Goal: Transaction & Acquisition: Purchase product/service

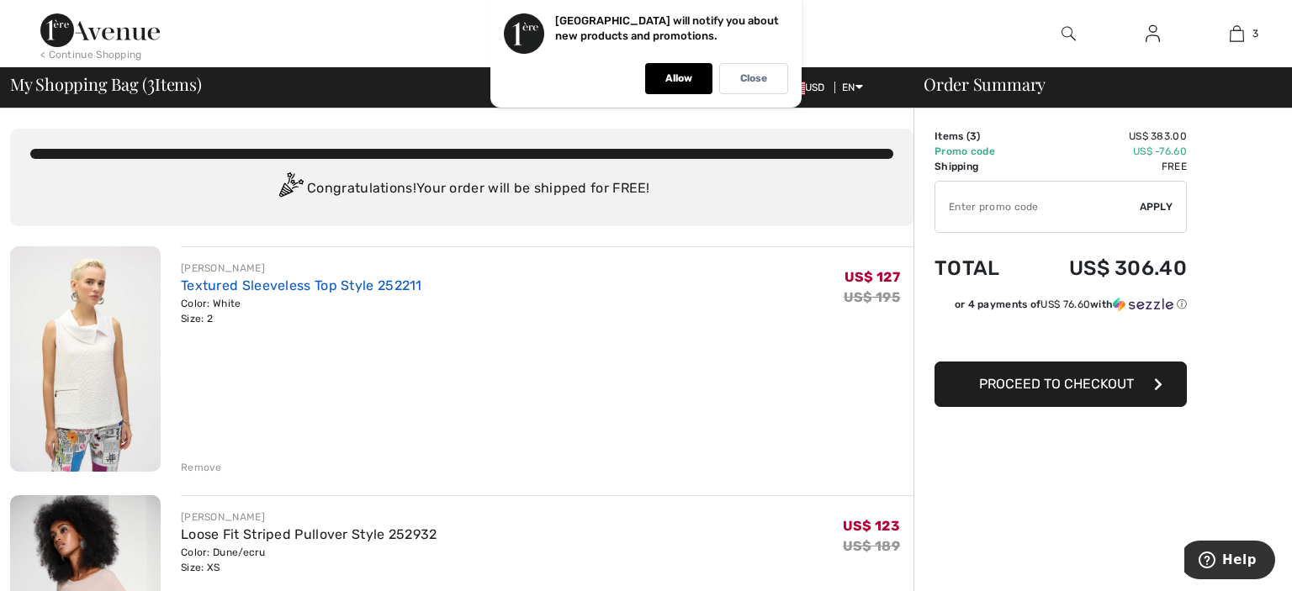
click at [241, 288] on link "Textured Sleeveless Top Style 252211" at bounding box center [301, 286] width 241 height 16
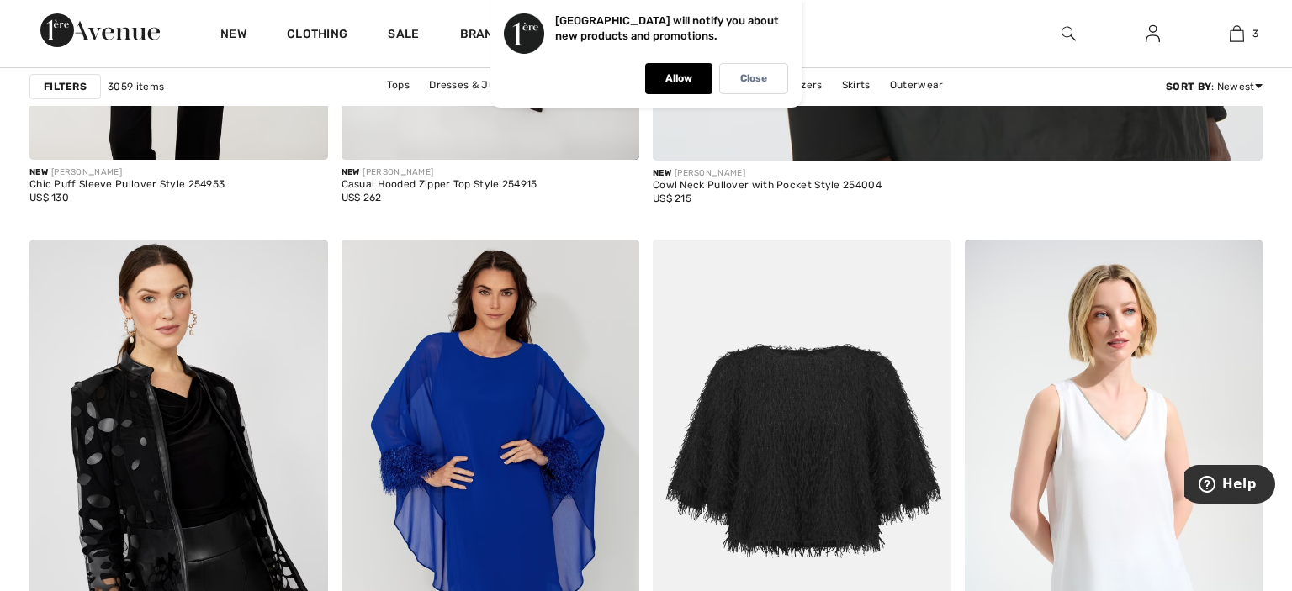
scroll to position [1154, 0]
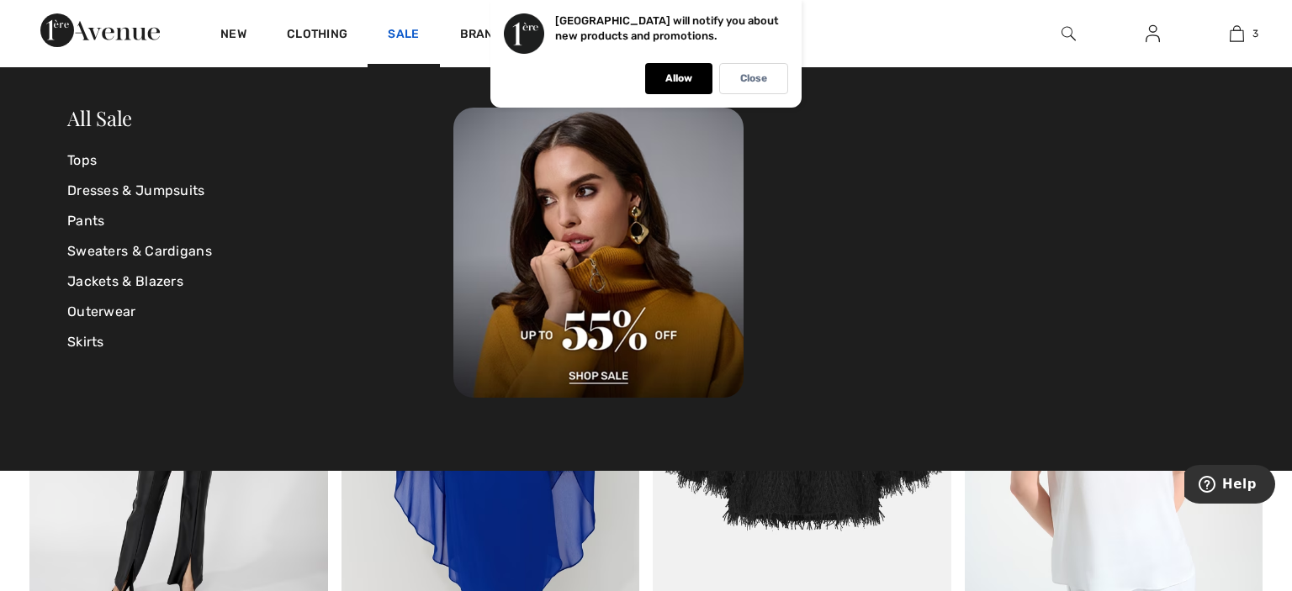
click at [408, 29] on link "Sale" at bounding box center [403, 36] width 31 height 18
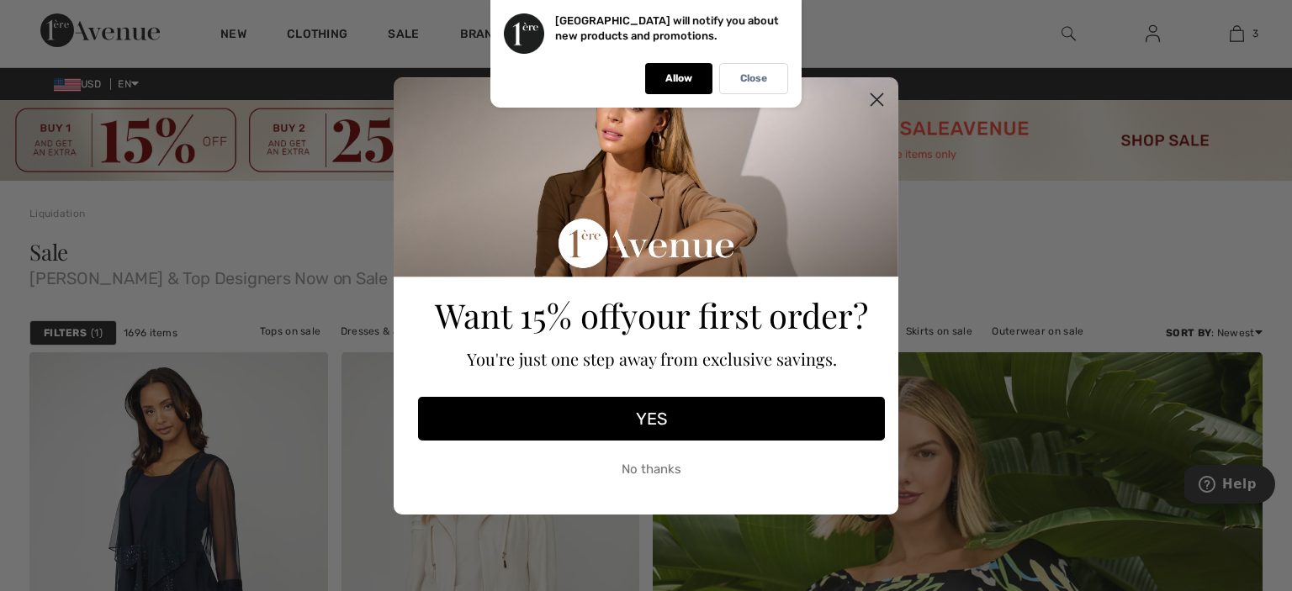
click at [875, 93] on circle "Close dialog" at bounding box center [877, 99] width 28 height 28
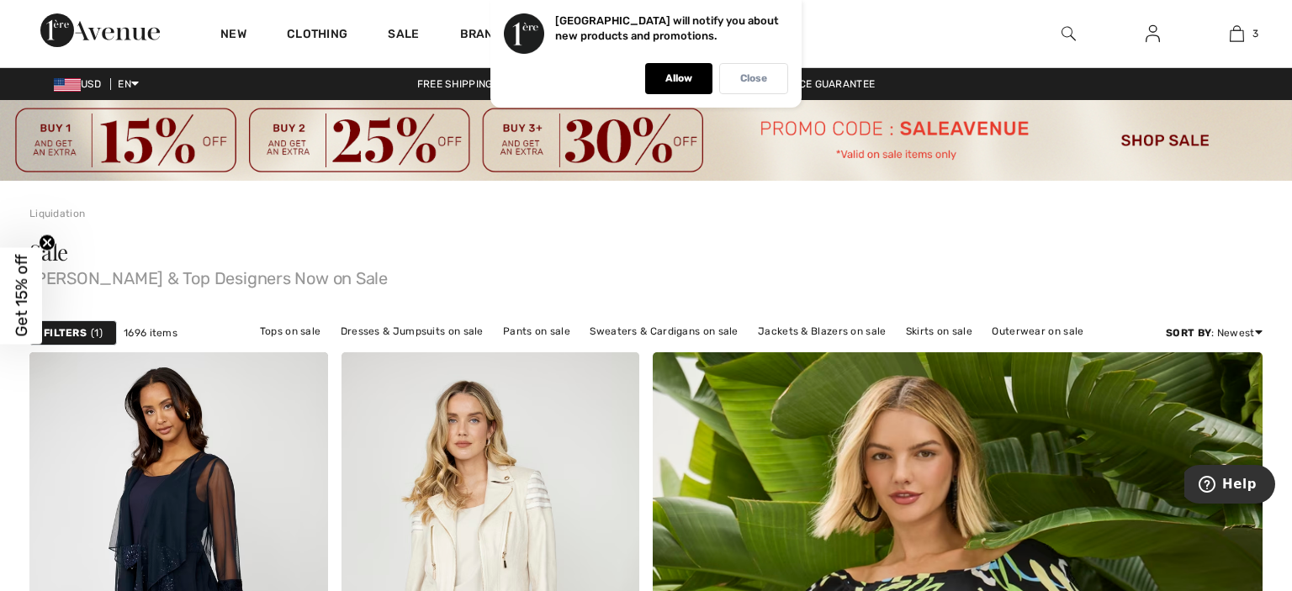
click at [756, 86] on div "Close" at bounding box center [753, 78] width 69 height 31
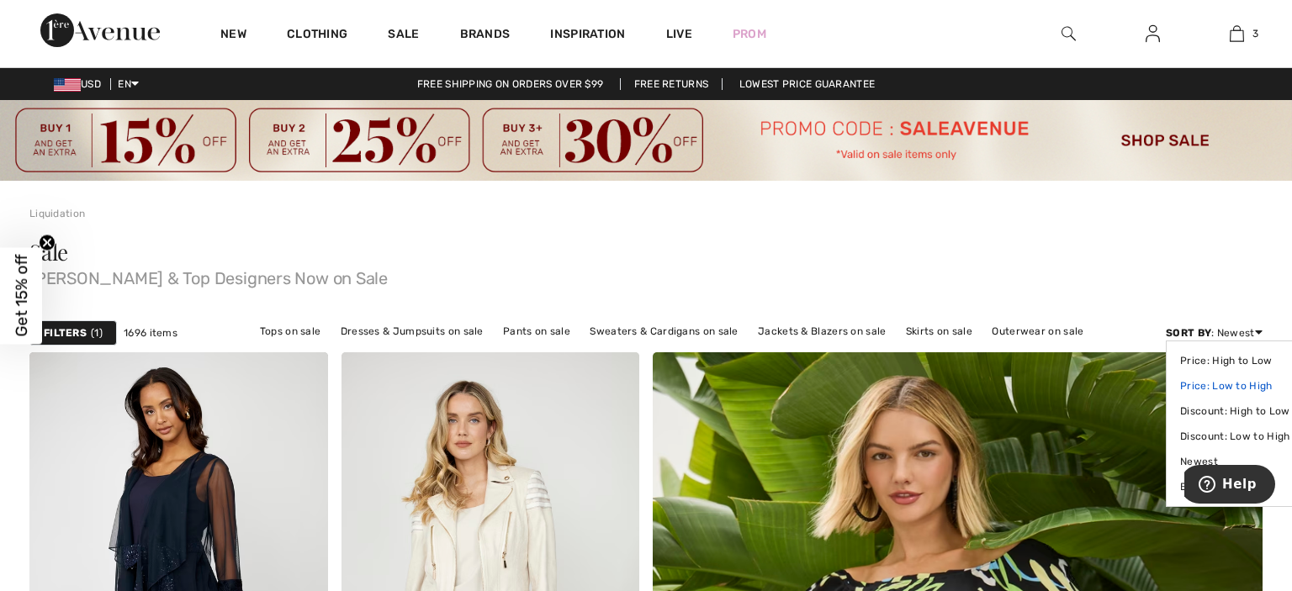
click at [1217, 383] on link "Price: Low to High" at bounding box center [1234, 385] width 109 height 25
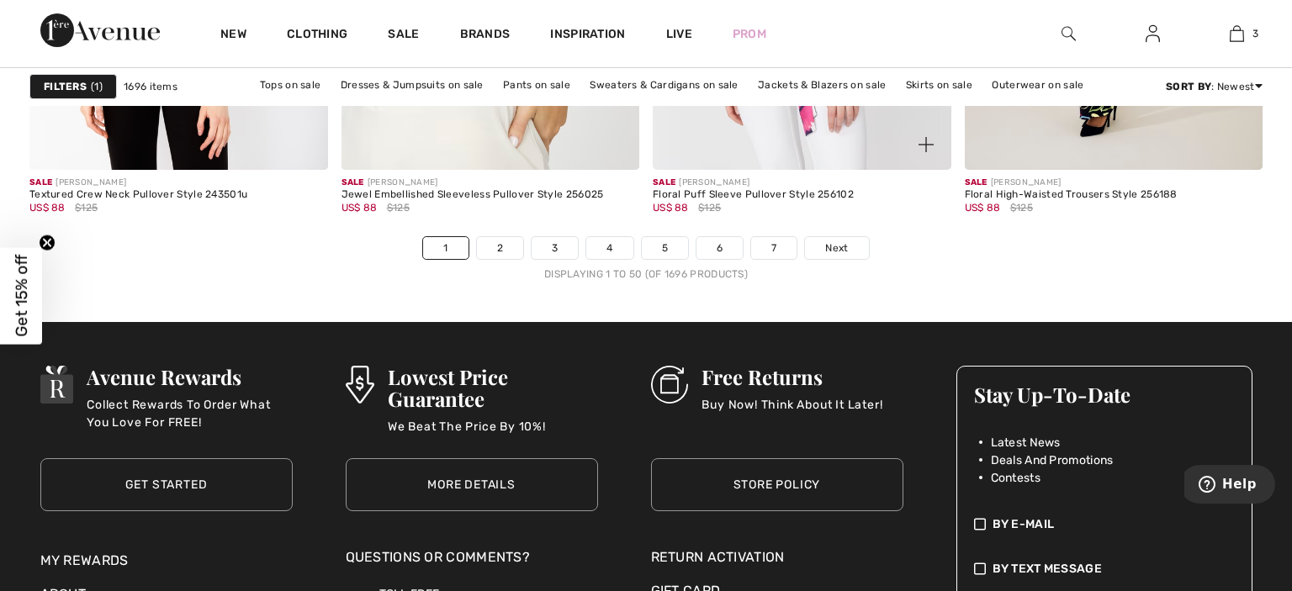
scroll to position [8258, 0]
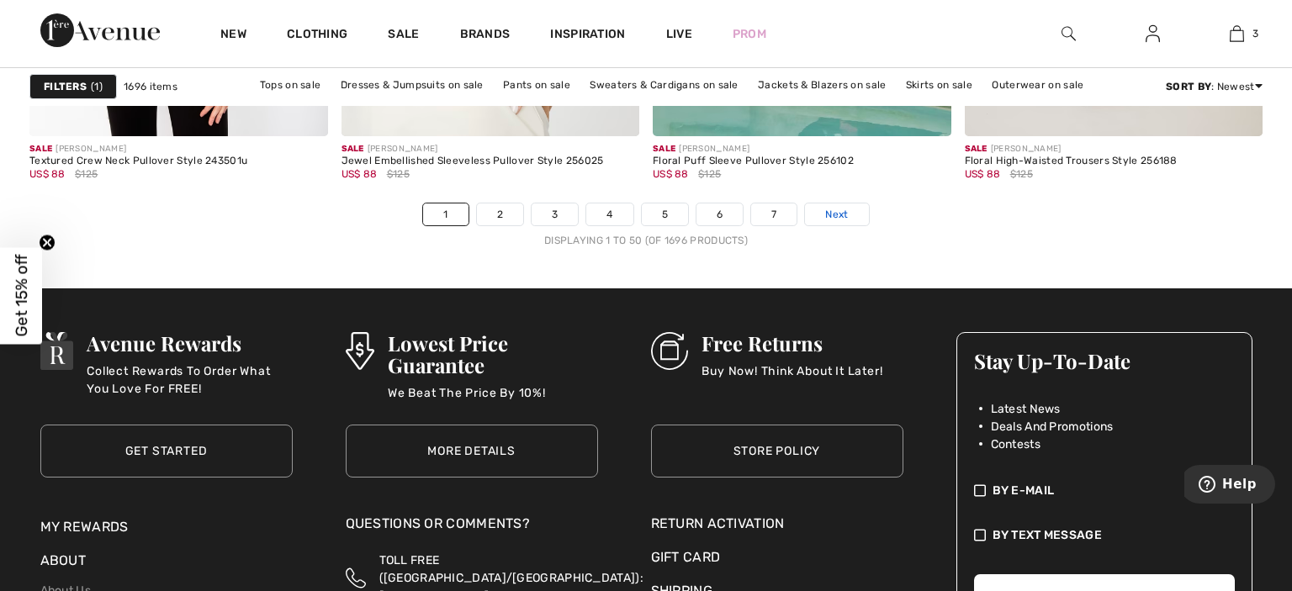
click at [835, 211] on span "Next" at bounding box center [836, 214] width 23 height 15
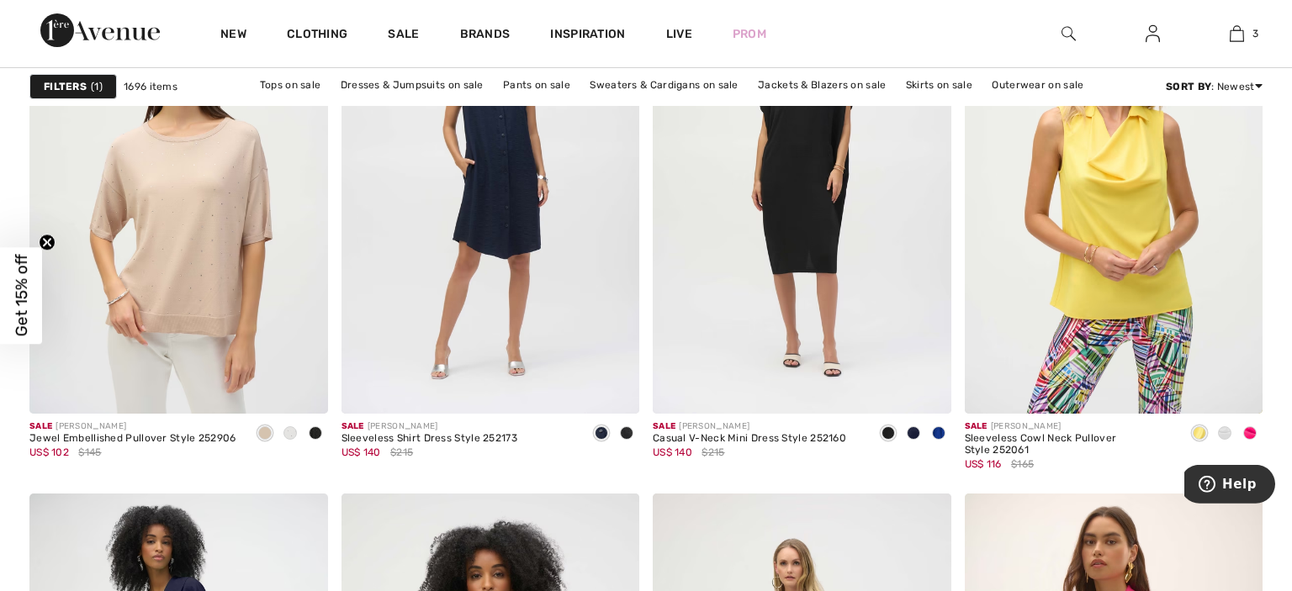
scroll to position [3108, 0]
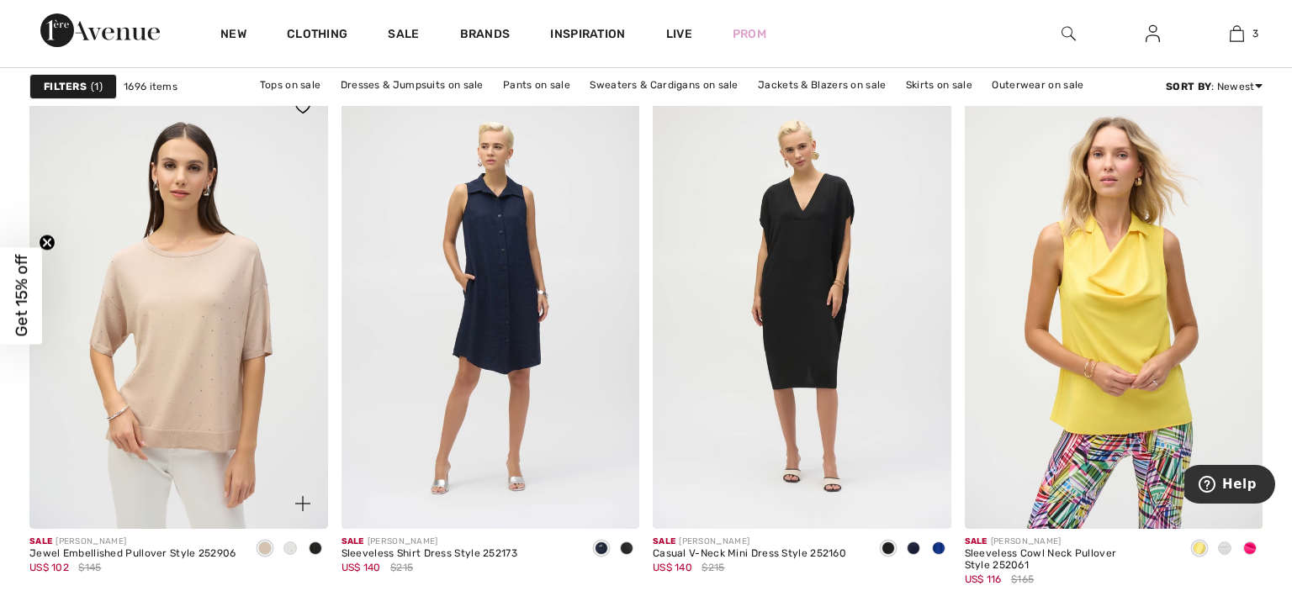
click at [286, 547] on span at bounding box center [289, 548] width 13 height 13
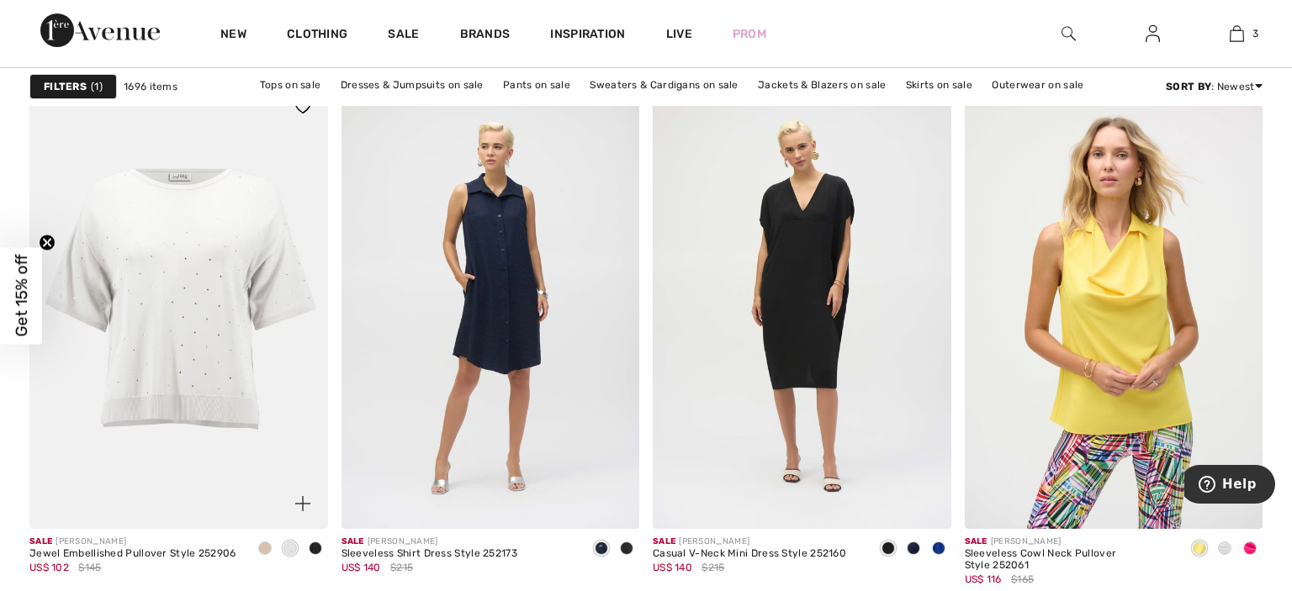
click at [315, 542] on span at bounding box center [315, 548] width 13 height 13
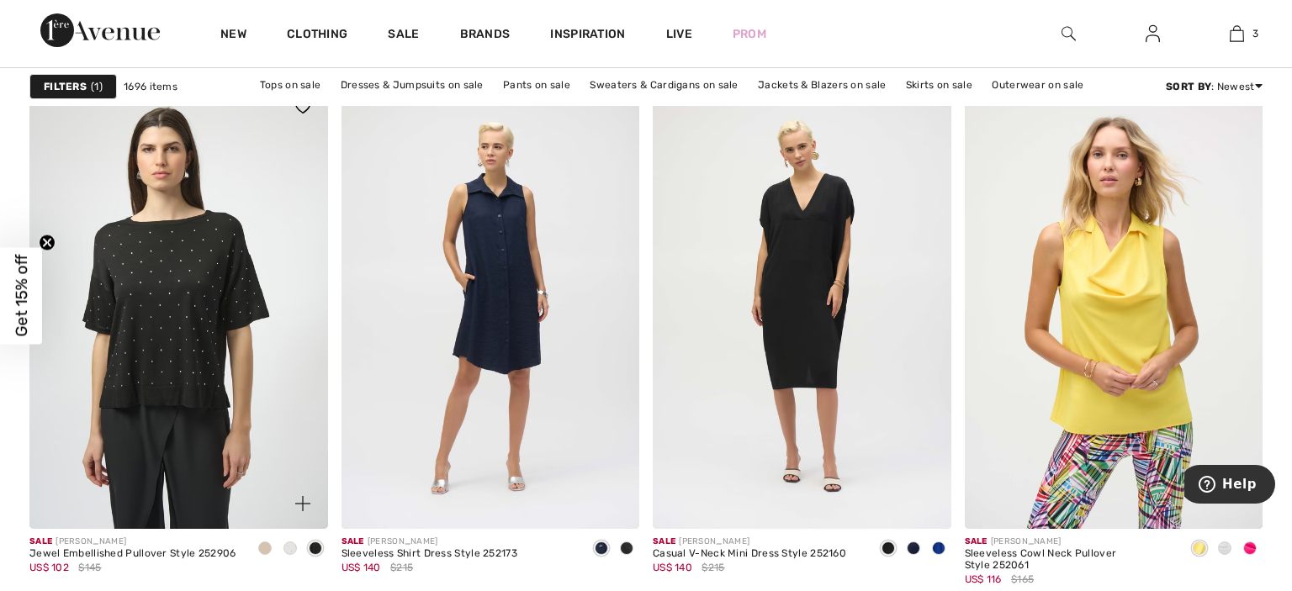
click at [266, 547] on span at bounding box center [264, 548] width 13 height 13
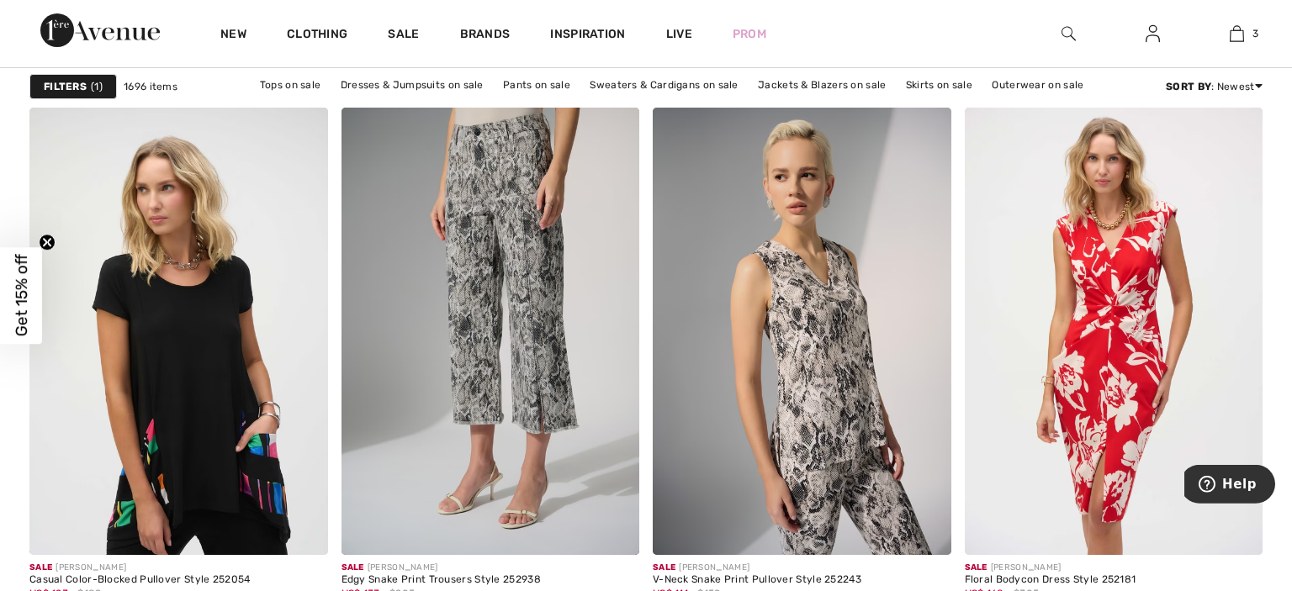
scroll to position [7370, 0]
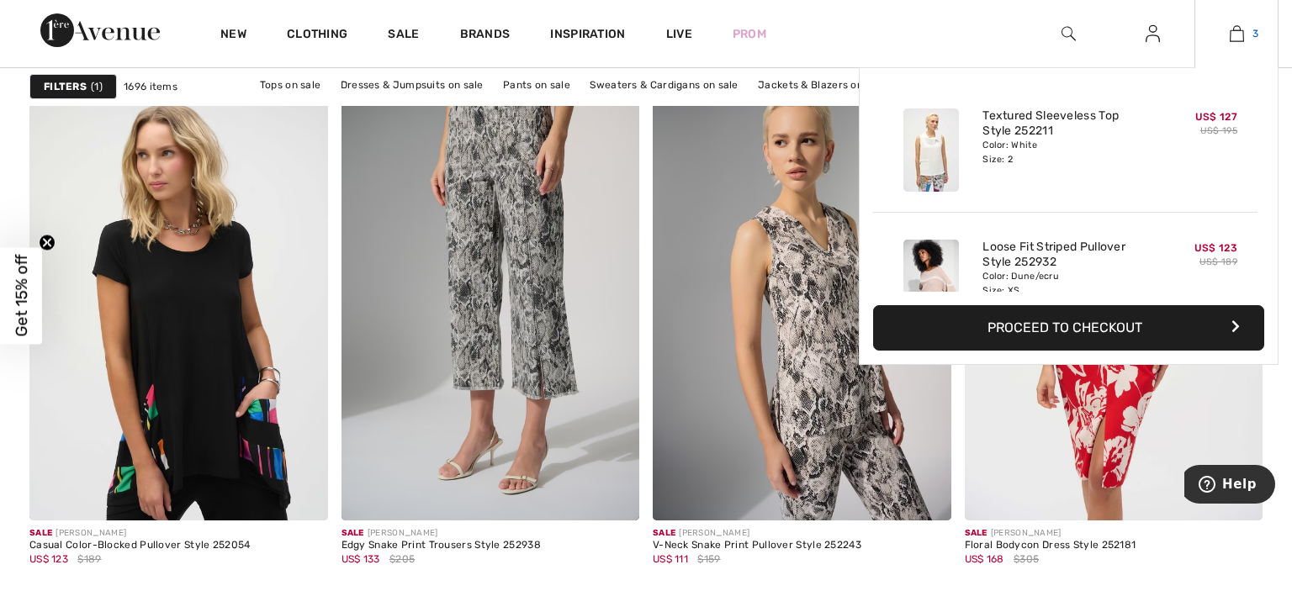
click at [1230, 40] on img at bounding box center [1236, 34] width 14 height 20
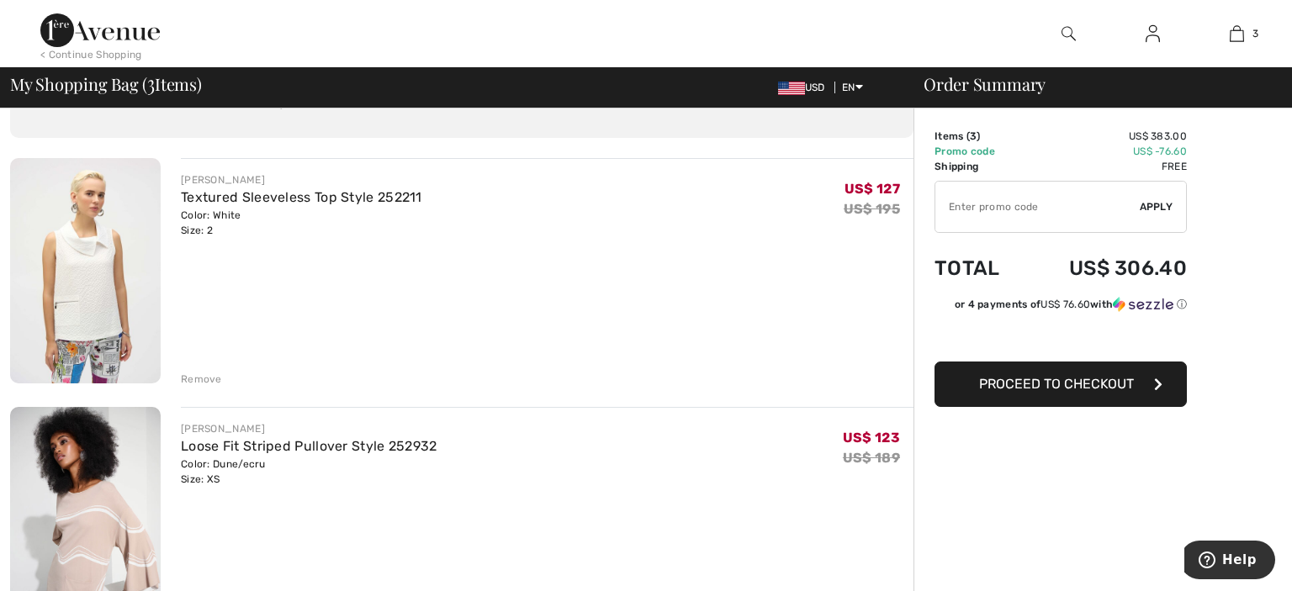
scroll to position [177, 0]
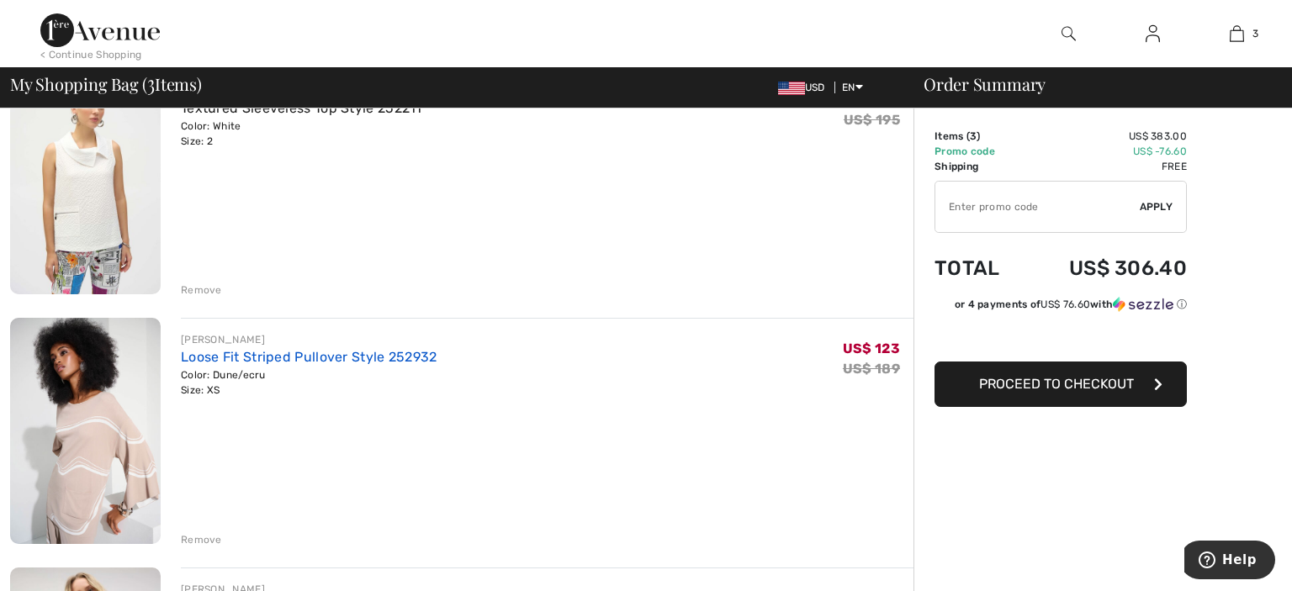
click at [263, 358] on link "Loose Fit Striped Pullover Style 252932" at bounding box center [309, 357] width 256 height 16
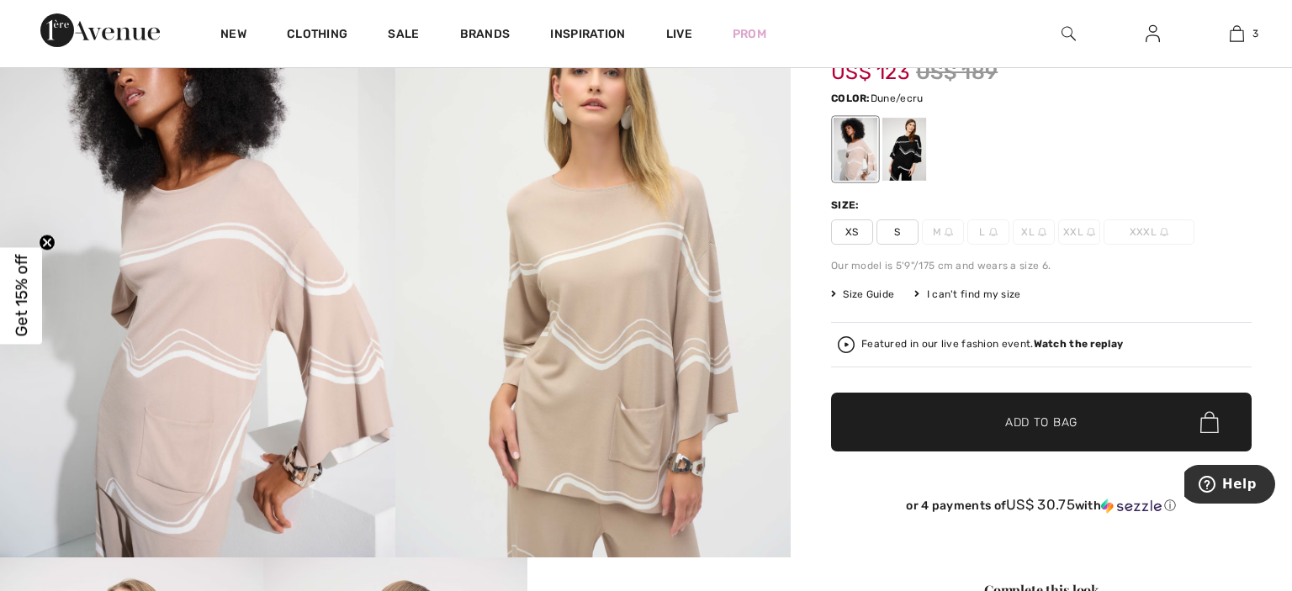
scroll to position [177, 0]
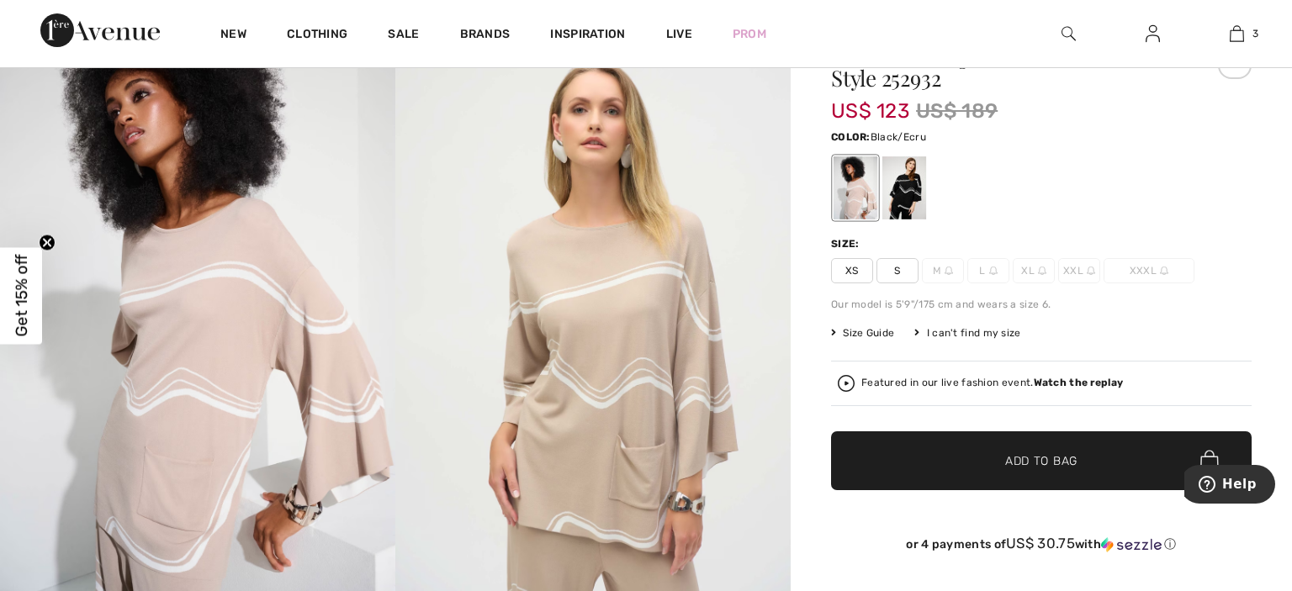
click at [909, 195] on div at bounding box center [904, 187] width 44 height 63
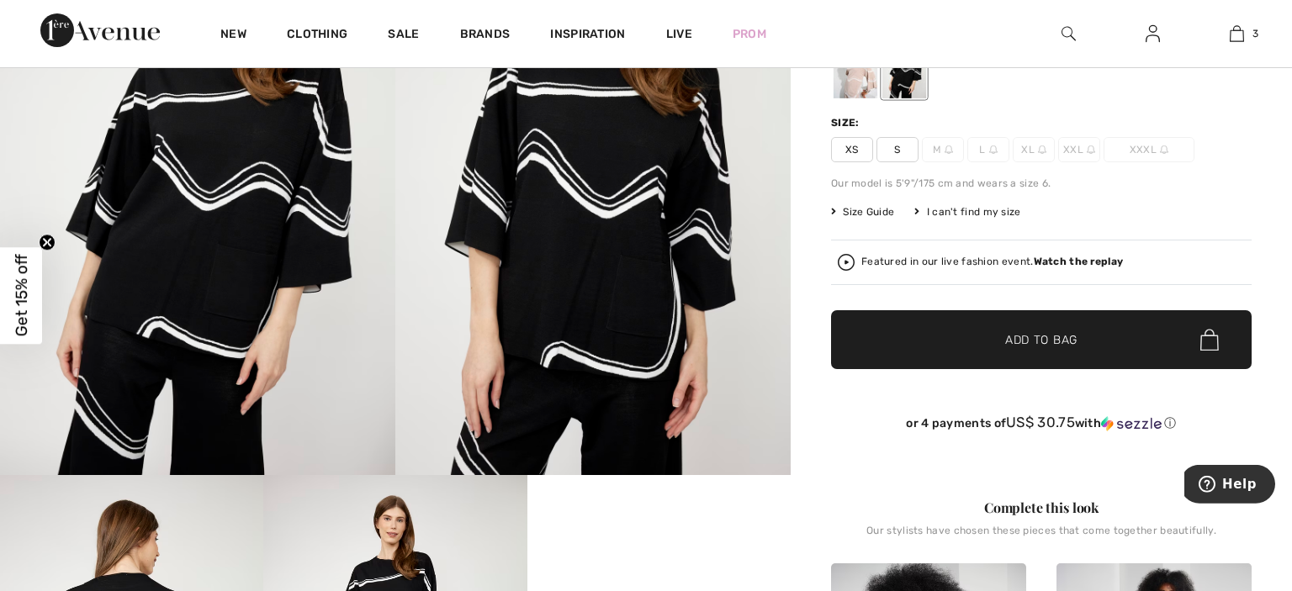
scroll to position [266, 0]
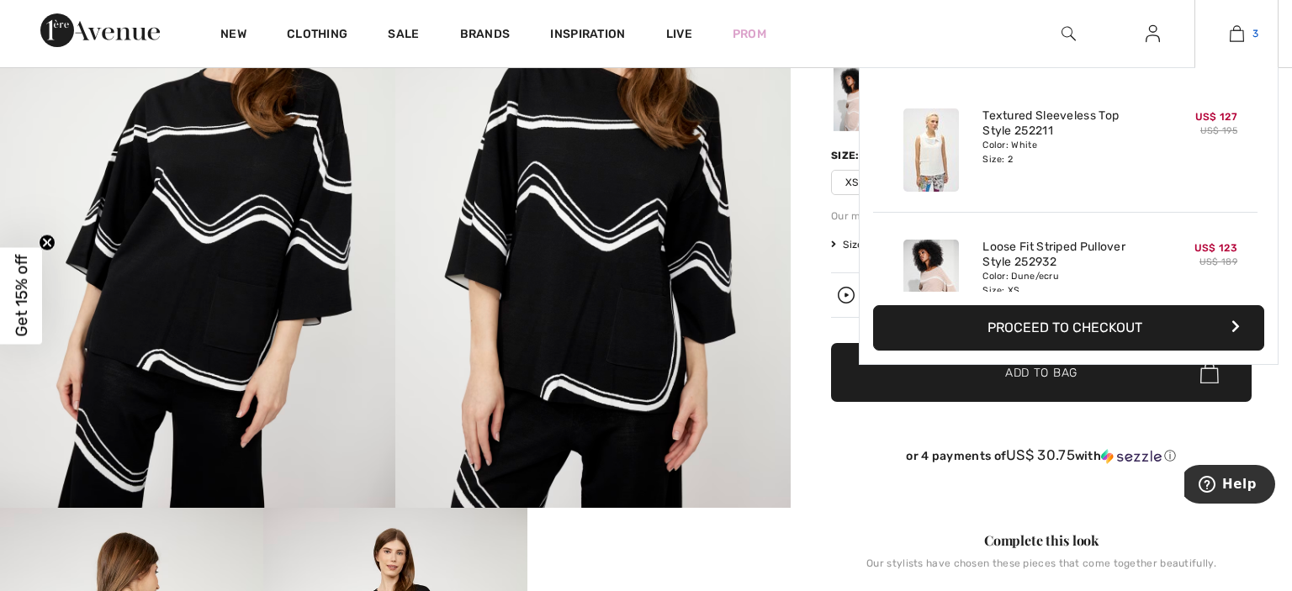
click at [1234, 40] on img at bounding box center [1236, 34] width 14 height 20
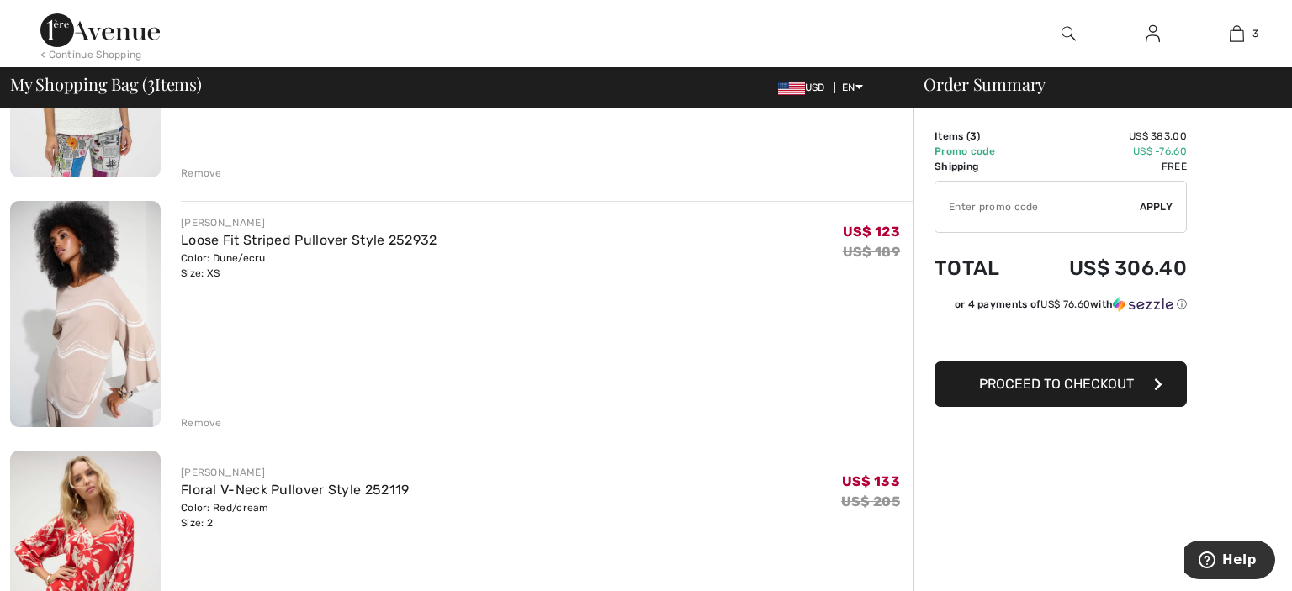
scroll to position [444, 0]
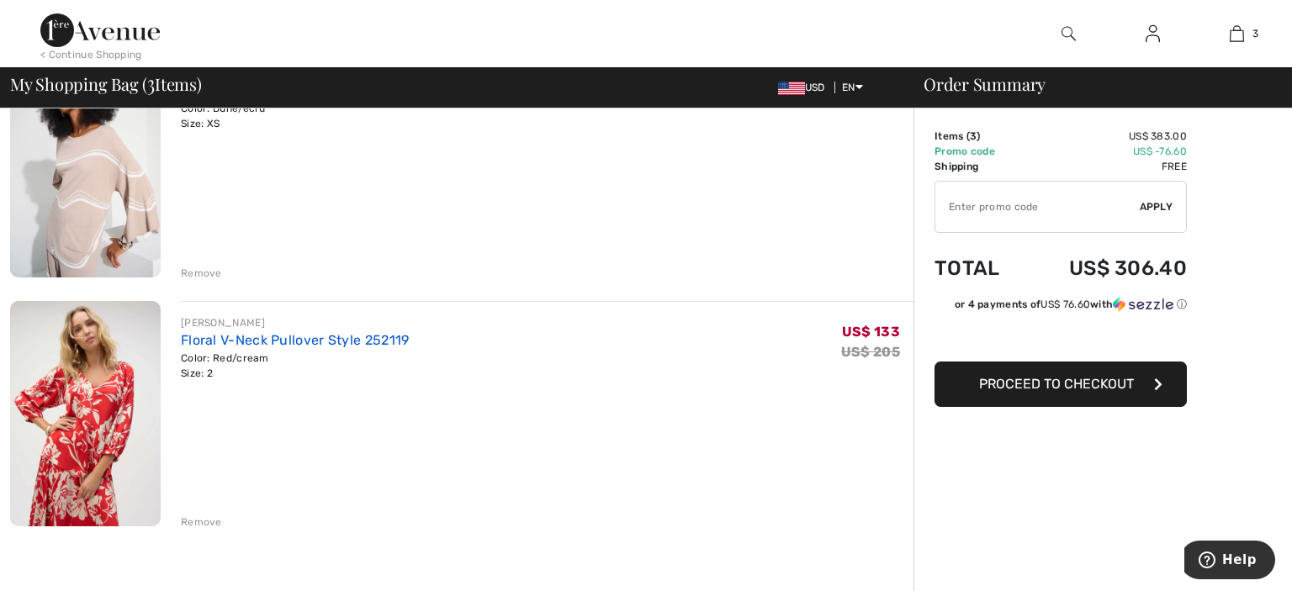
click at [261, 338] on link "Floral V-Neck Pullover Style 252119" at bounding box center [295, 340] width 229 height 16
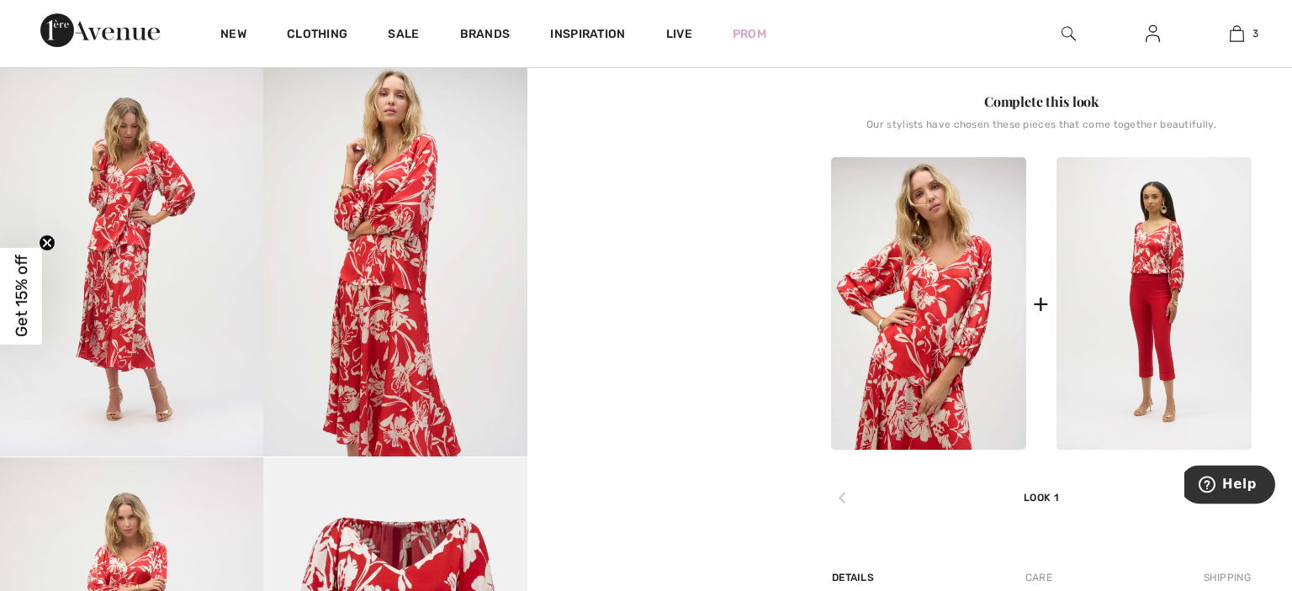
scroll to position [710, 0]
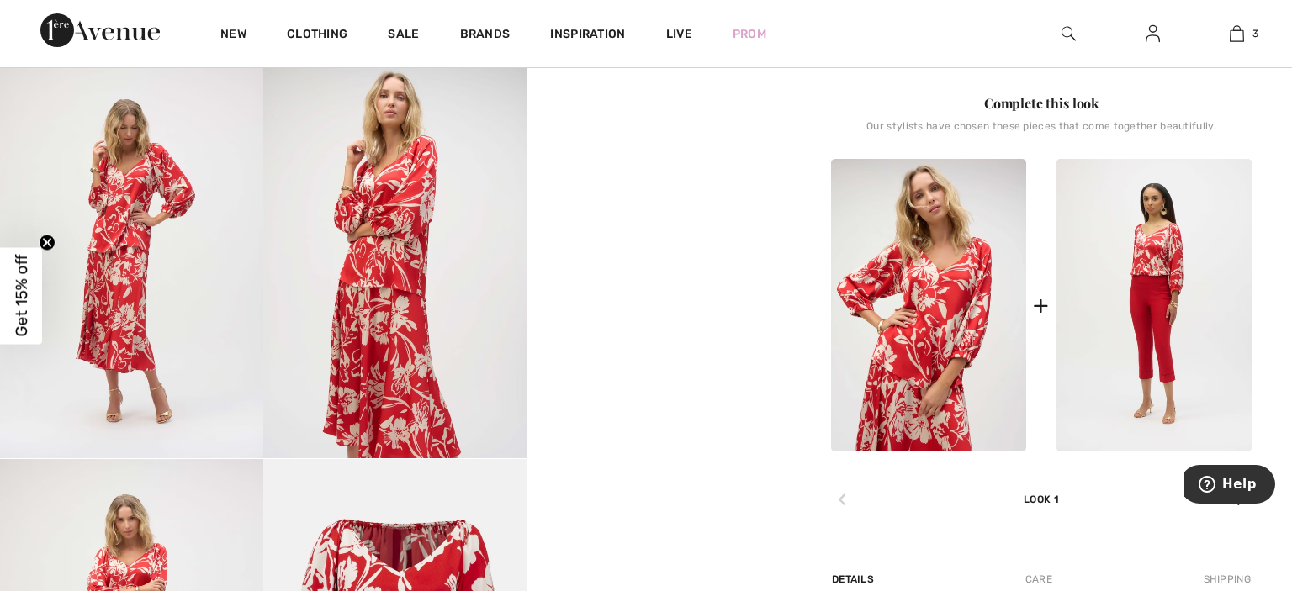
click at [168, 204] on img at bounding box center [131, 261] width 263 height 394
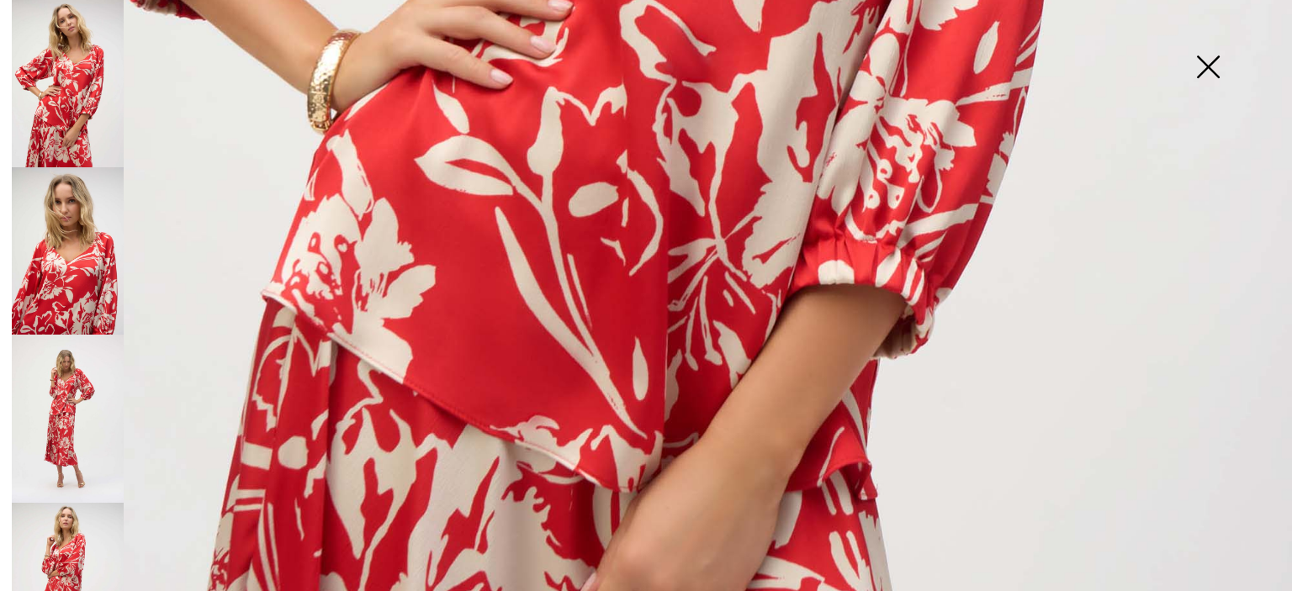
scroll to position [1065, 0]
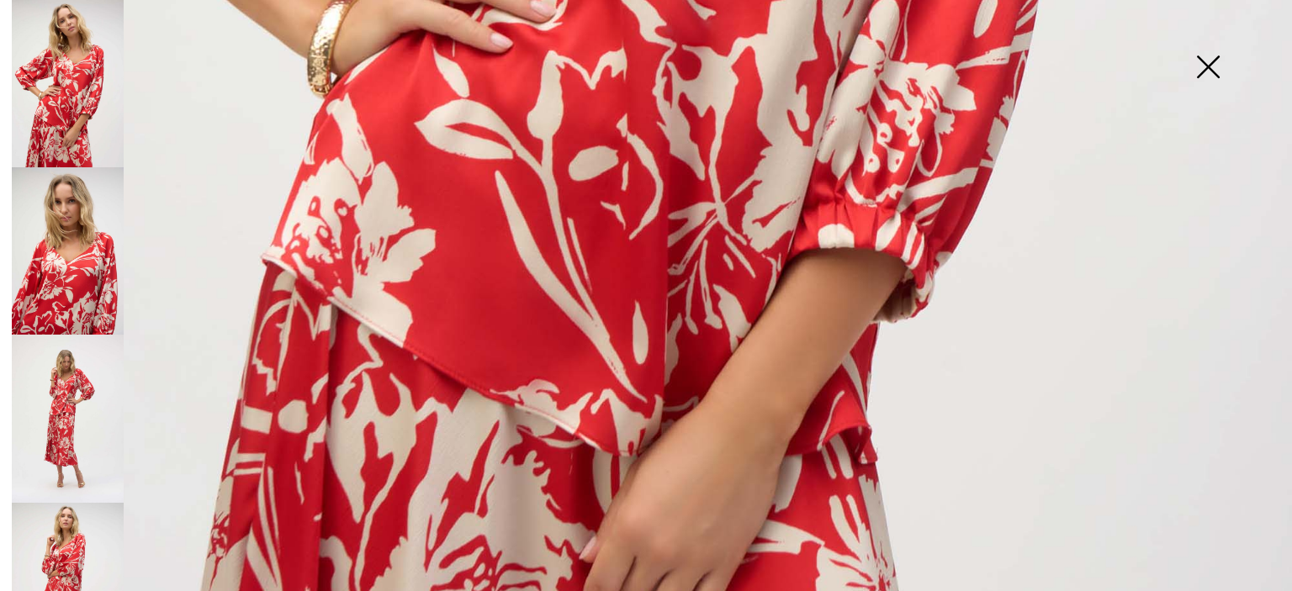
click at [93, 281] on img at bounding box center [68, 250] width 112 height 167
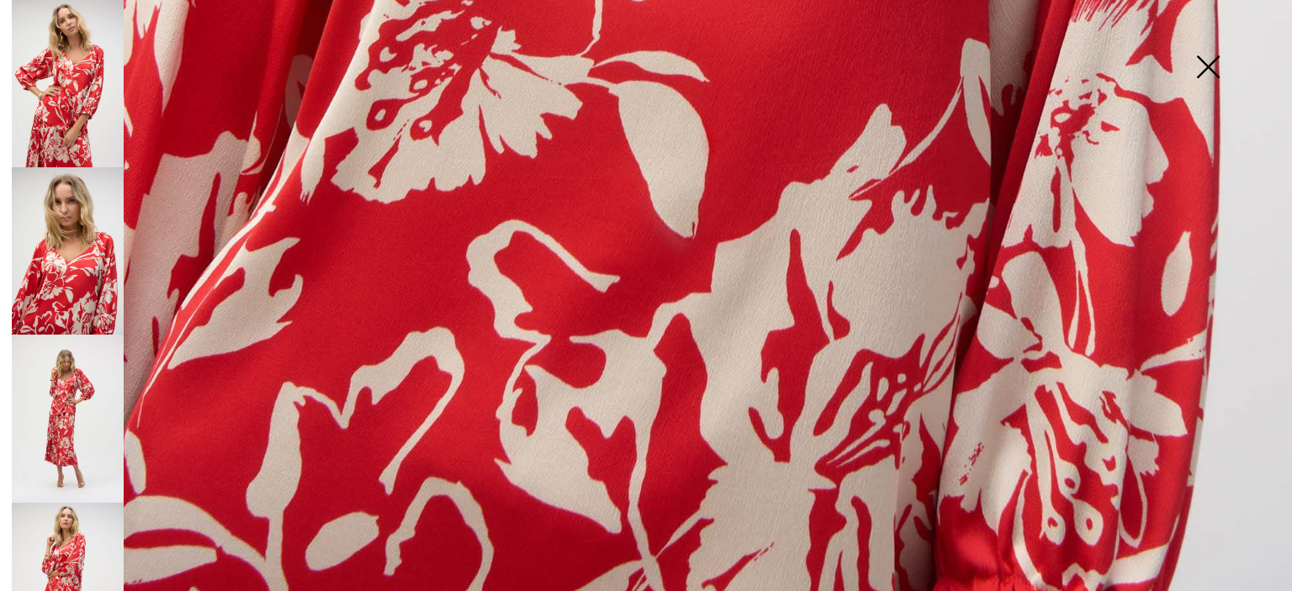
scroll to position [1344, 0]
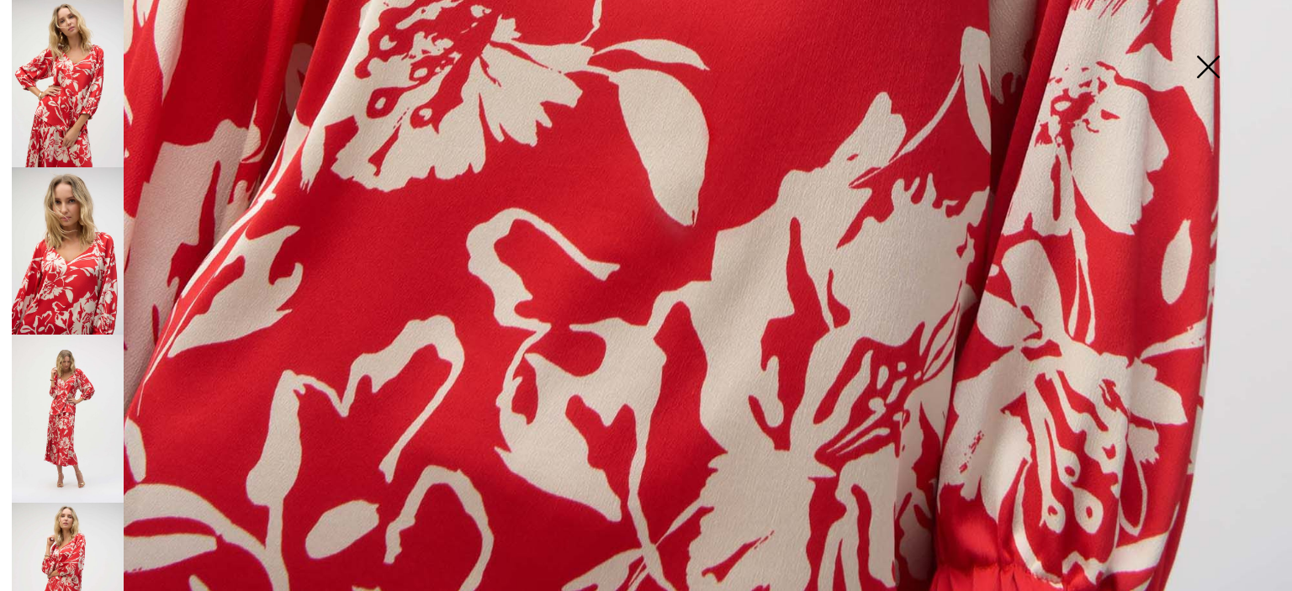
click at [103, 433] on img at bounding box center [68, 418] width 112 height 167
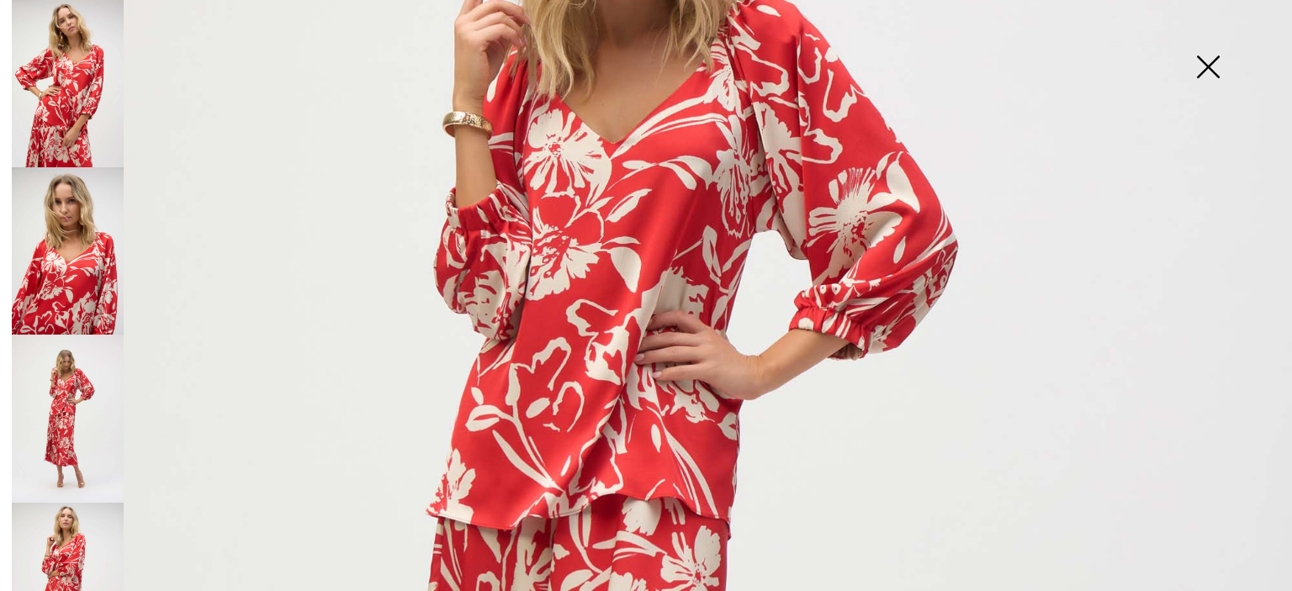
scroll to position [375, 0]
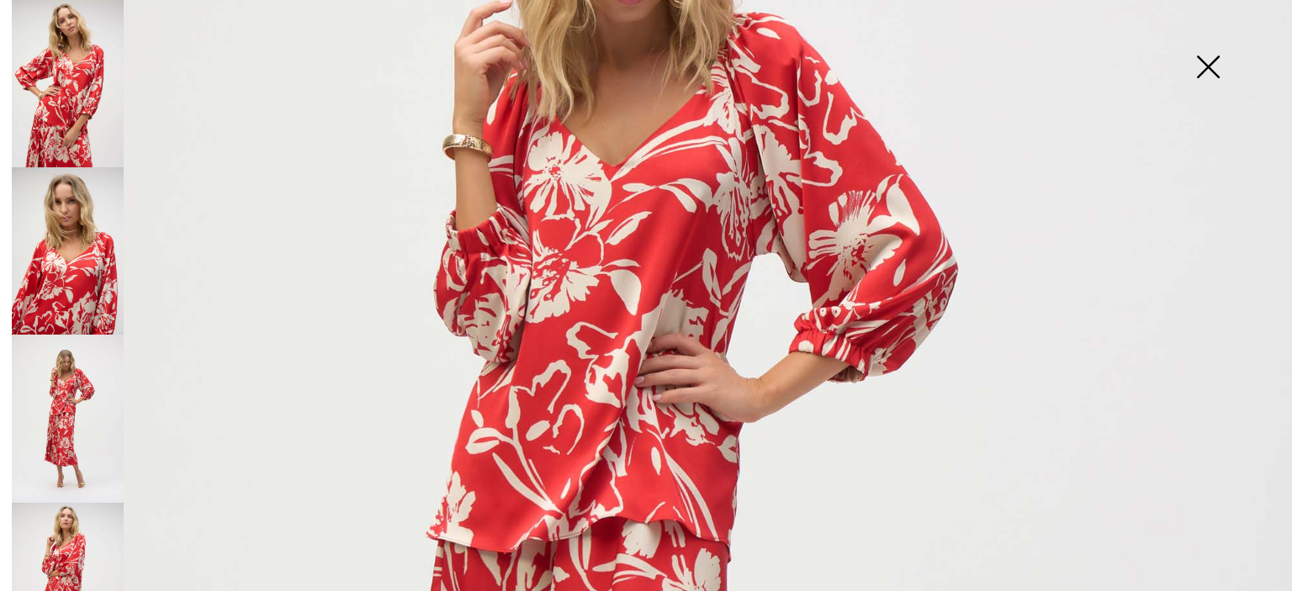
click at [94, 559] on img at bounding box center [68, 586] width 112 height 167
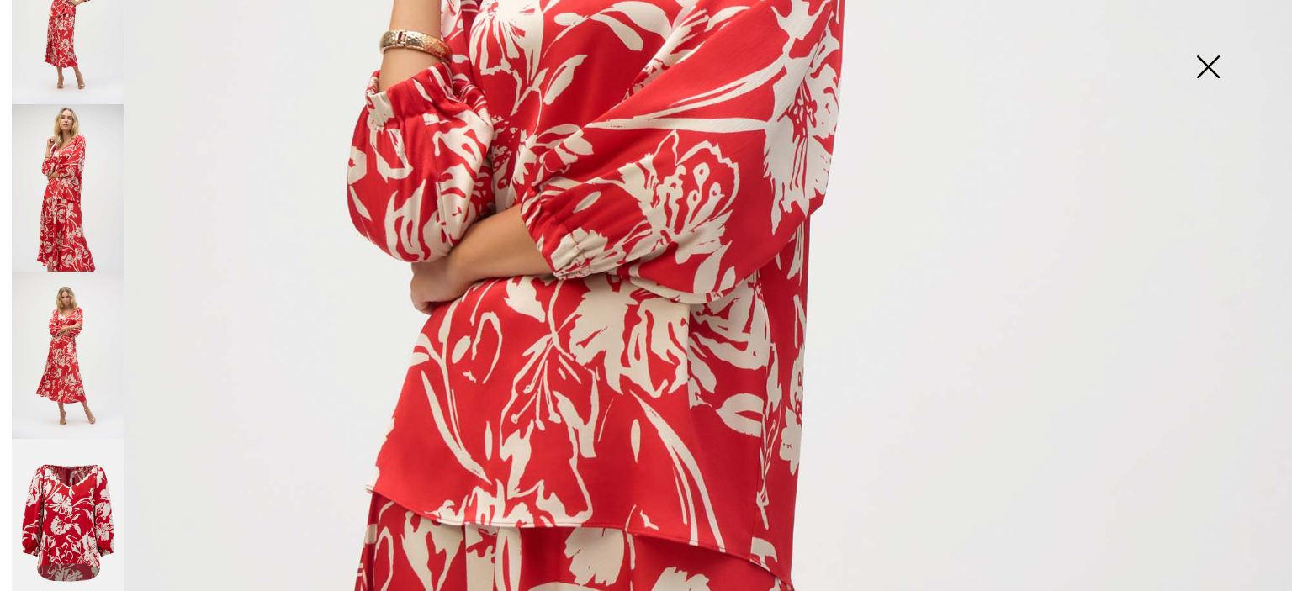
scroll to position [414, 0]
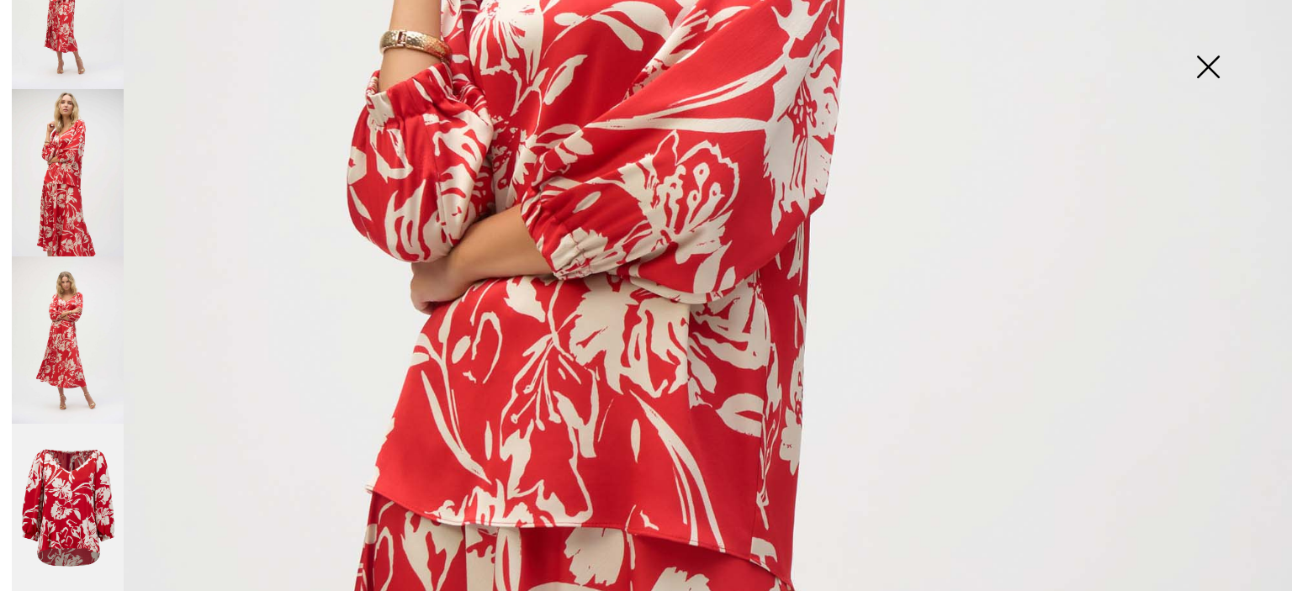
click at [92, 509] on img at bounding box center [68, 508] width 112 height 168
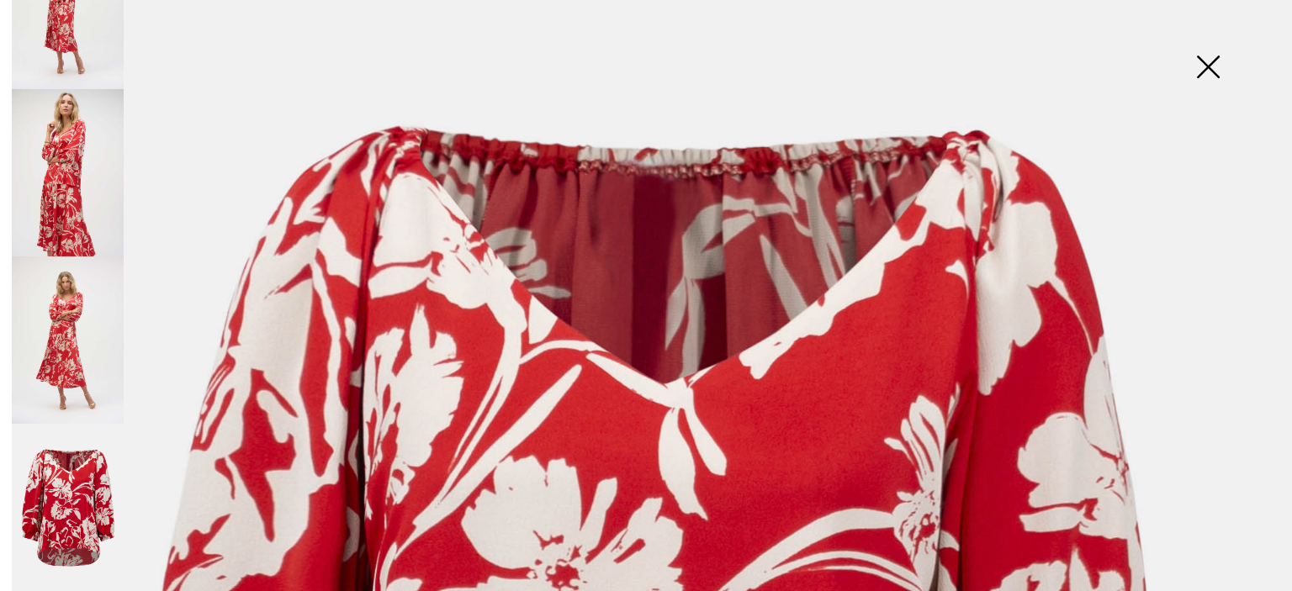
scroll to position [84, 0]
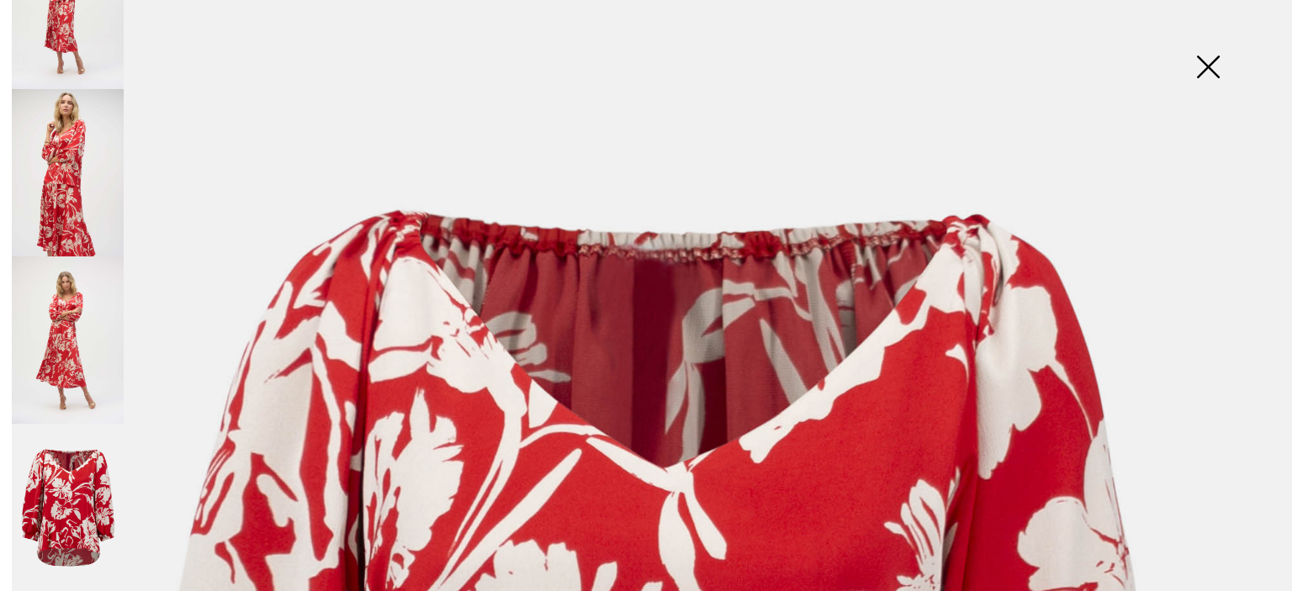
click at [1208, 66] on img at bounding box center [1208, 68] width 84 height 87
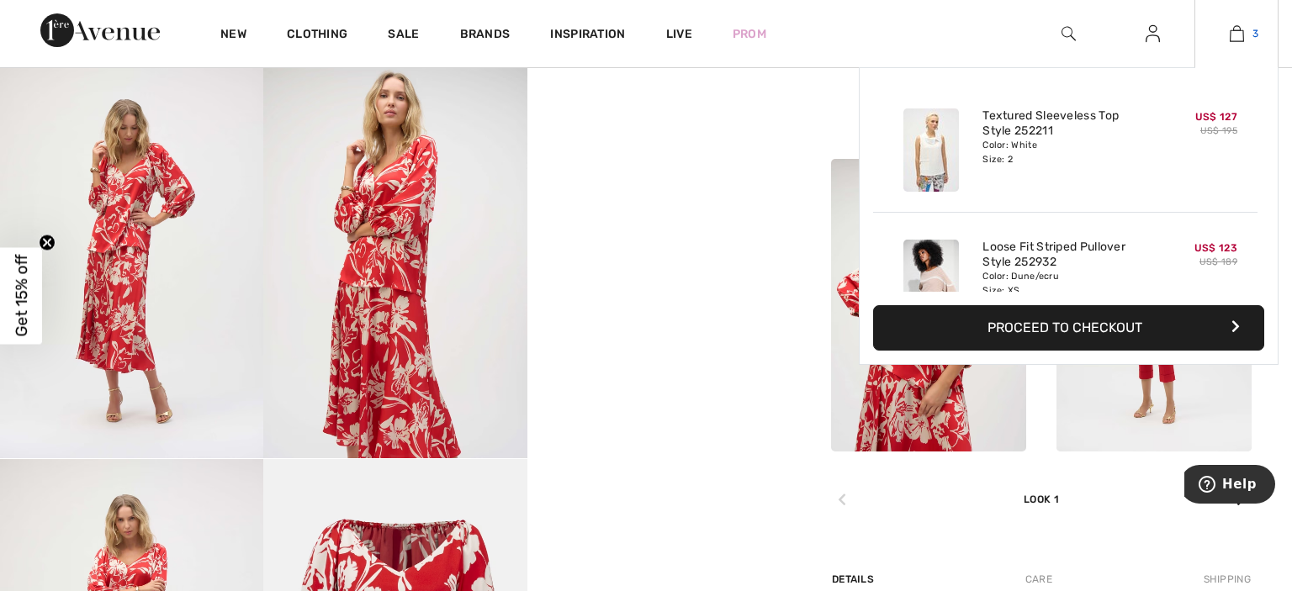
click at [1243, 33] on img at bounding box center [1236, 34] width 14 height 20
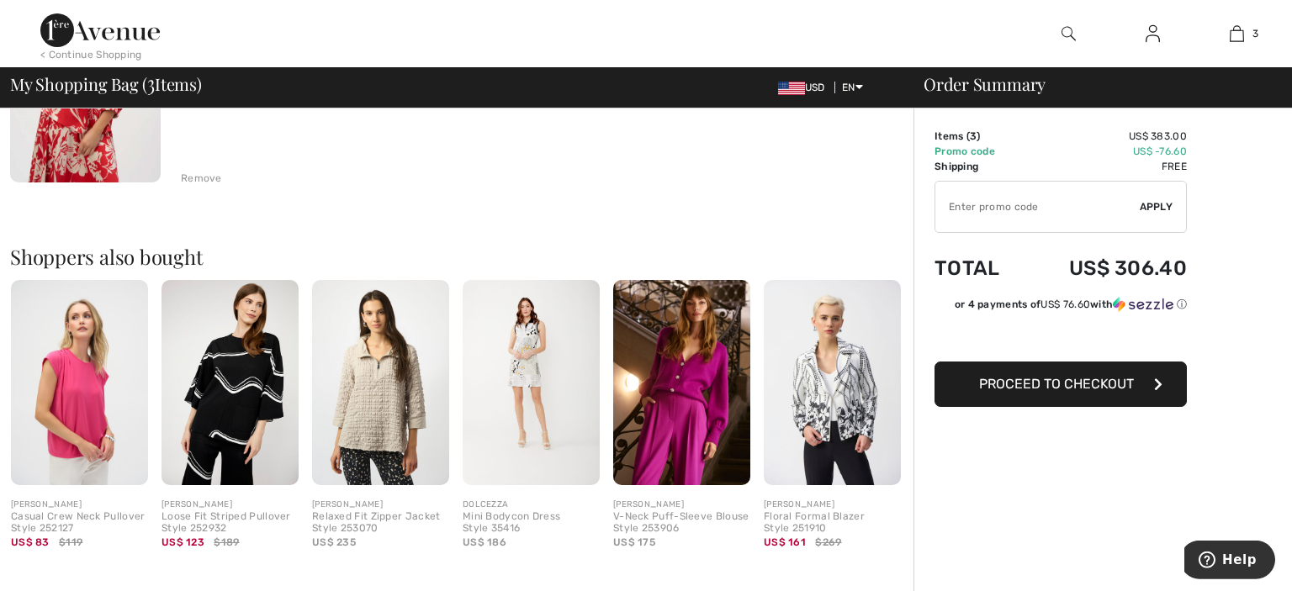
scroll to position [799, 0]
